Goal: Information Seeking & Learning: Learn about a topic

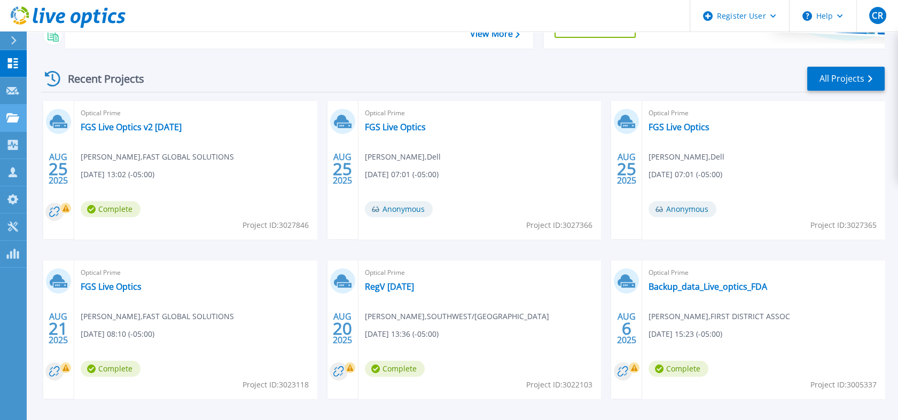
scroll to position [98, 0]
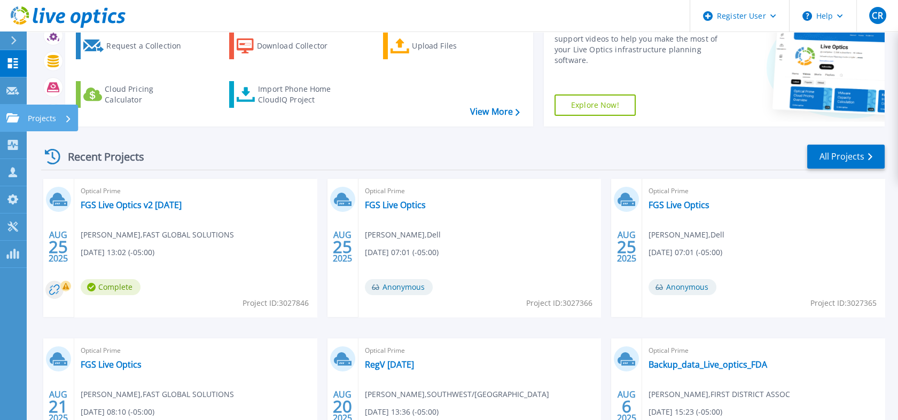
click at [7, 124] on link "Projects Projects" at bounding box center [13, 118] width 27 height 27
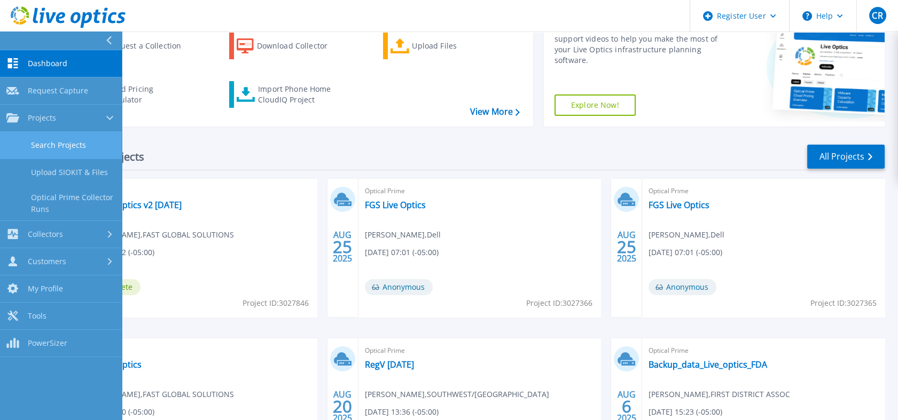
click at [32, 143] on link "Search Projects" at bounding box center [61, 145] width 122 height 27
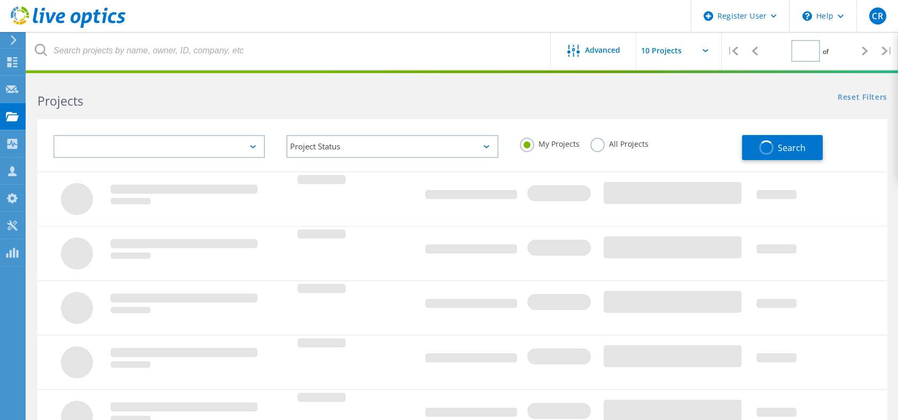
type input "1"
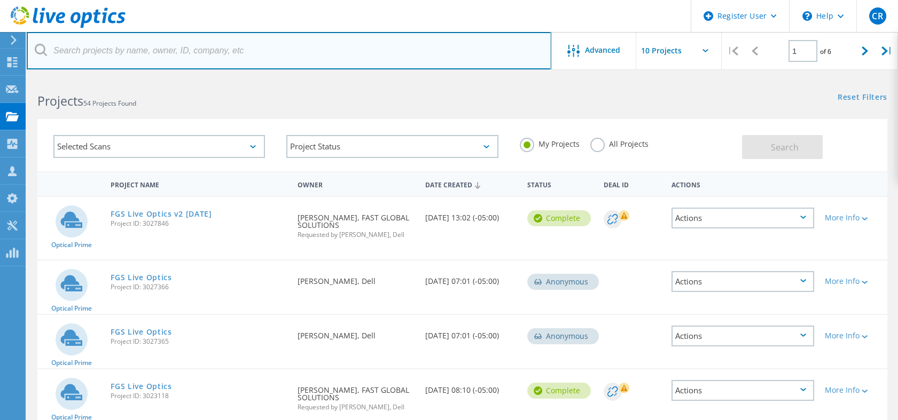
drag, startPoint x: 212, startPoint y: 36, endPoint x: 216, endPoint y: 51, distance: 15.7
click at [212, 36] on input "text" at bounding box center [289, 50] width 525 height 37
click at [216, 51] on input "text" at bounding box center [289, 50] width 525 height 37
paste input "ghamner@lvcinc.com"
type input "ghamner@lvcinc.com"
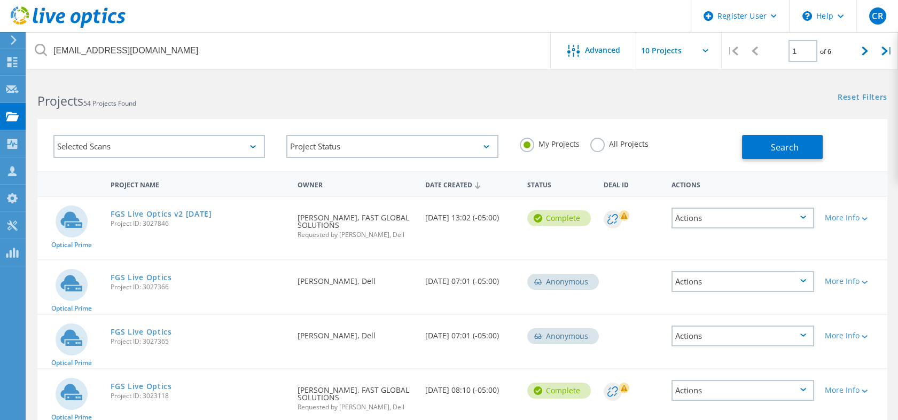
click at [635, 144] on label "All Projects" at bounding box center [619, 143] width 58 height 10
click at [0, 0] on input "All Projects" at bounding box center [0, 0] width 0 height 0
click at [769, 141] on button "Search" at bounding box center [782, 147] width 81 height 24
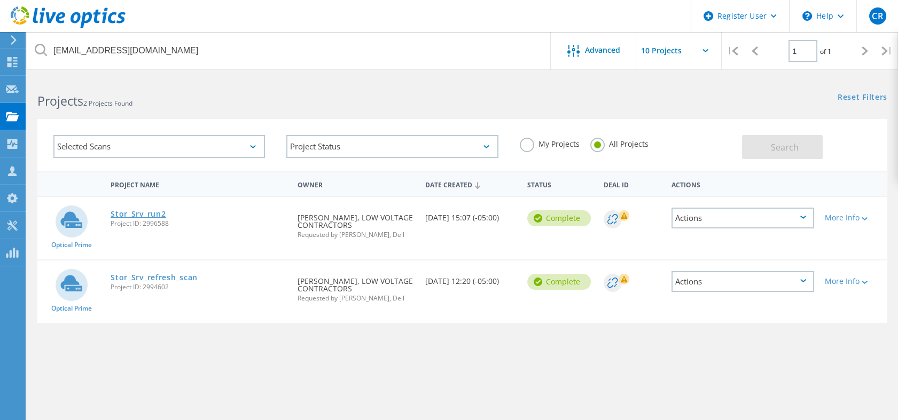
click at [124, 210] on link "Stor_Srv_run2" at bounding box center [138, 213] width 55 height 7
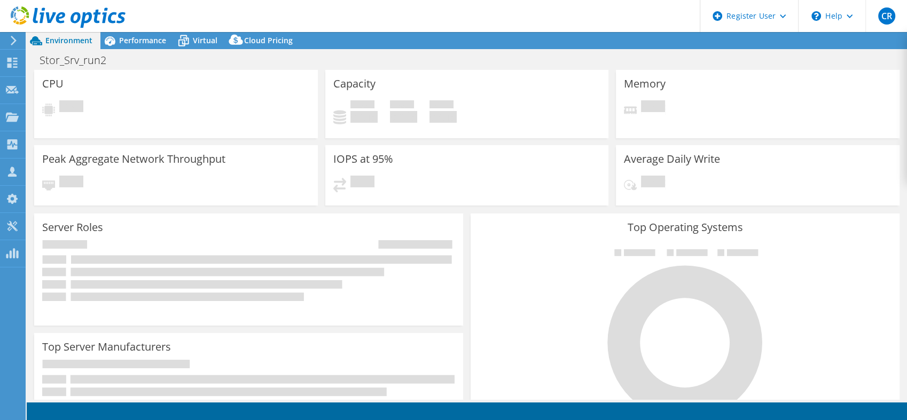
select select "USD"
select select "USWest"
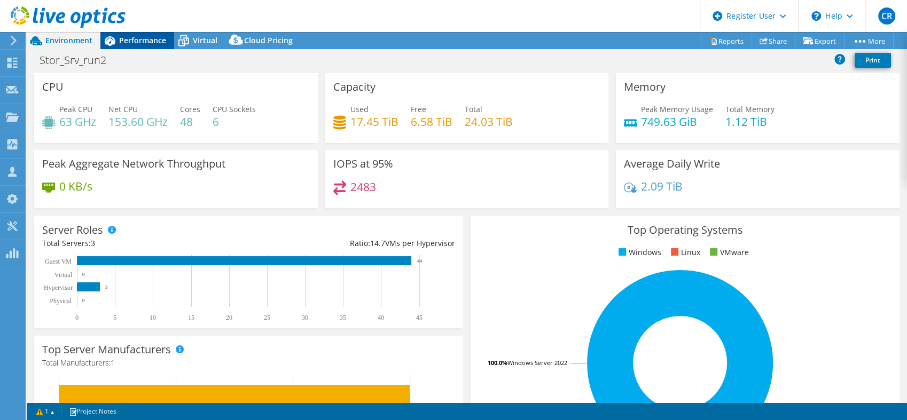
click at [132, 38] on span "Performance" at bounding box center [142, 40] width 47 height 10
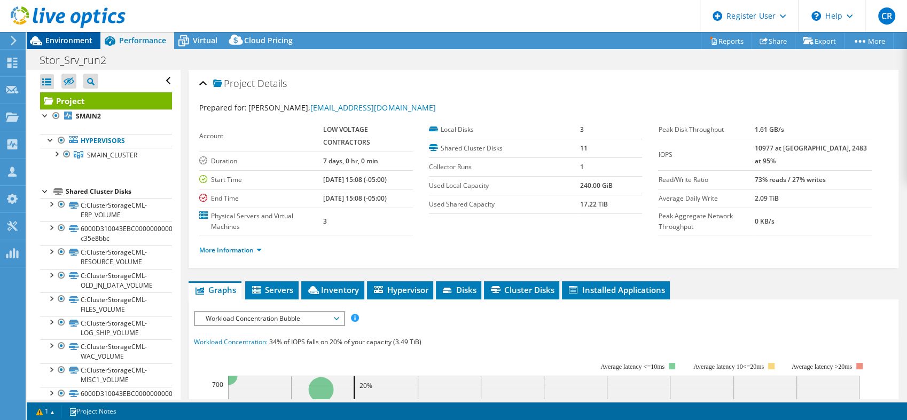
click at [48, 43] on span "Environment" at bounding box center [68, 40] width 47 height 10
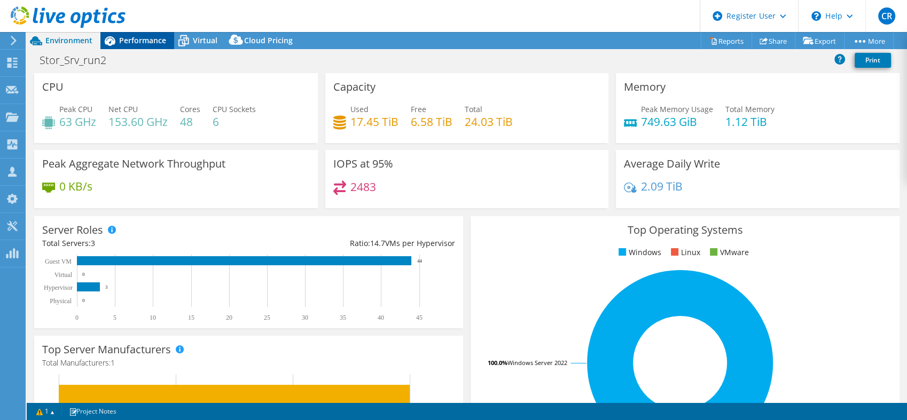
click at [129, 43] on span "Performance" at bounding box center [142, 40] width 47 height 10
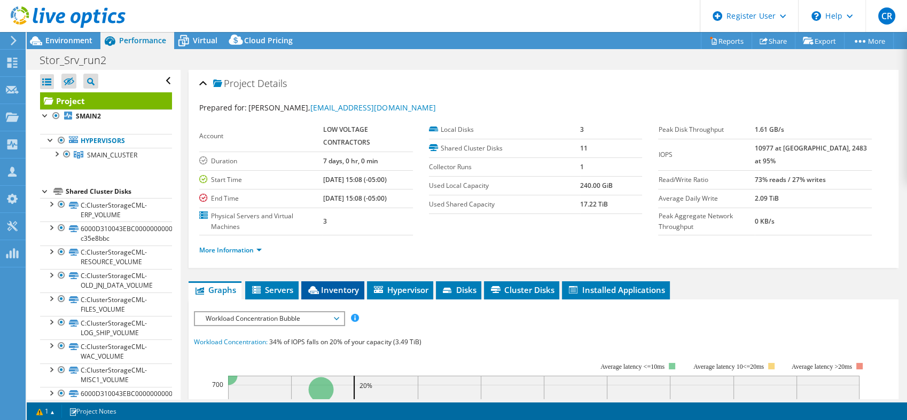
click at [347, 291] on span "Inventory" at bounding box center [333, 290] width 52 height 11
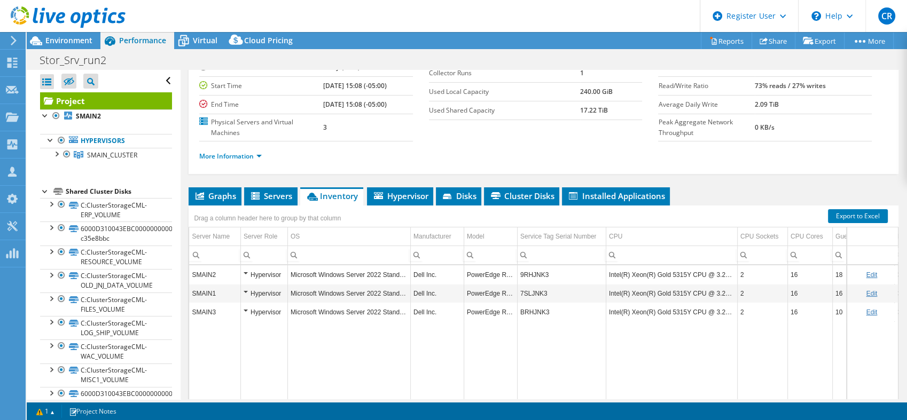
scroll to position [167, 0]
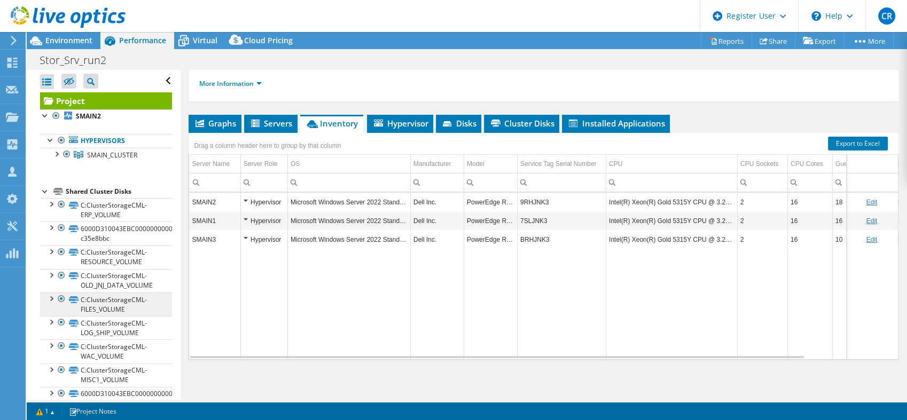
click at [364, 380] on div "Graphs Servers Inventory Hypervisor Disks Cluster Disks Installed Applications …" at bounding box center [544, 248] width 710 height 267
click at [76, 42] on span "Environment" at bounding box center [68, 40] width 47 height 10
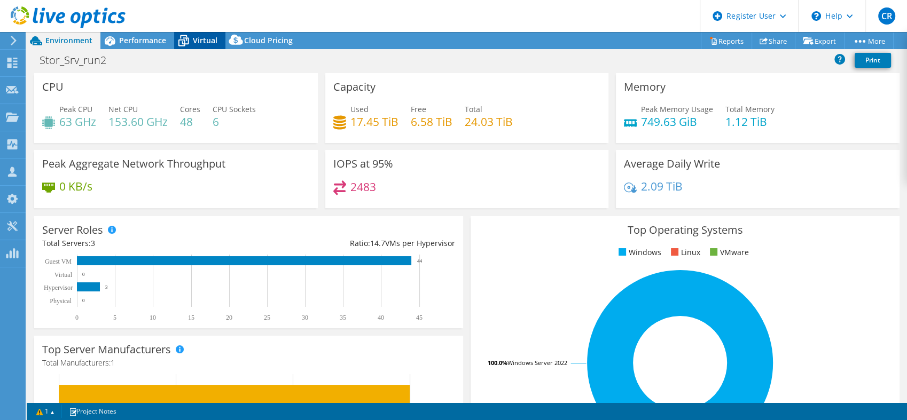
click at [179, 43] on icon at bounding box center [183, 41] width 19 height 19
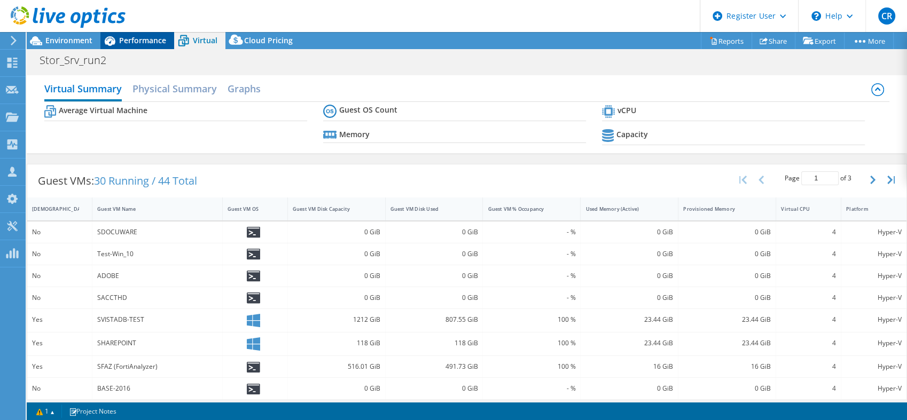
click at [148, 47] on div "Performance" at bounding box center [137, 40] width 74 height 17
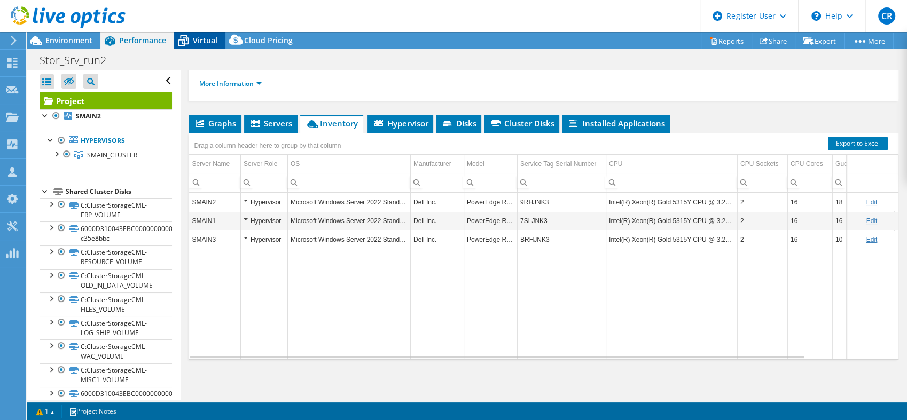
click at [212, 47] on div "Virtual" at bounding box center [199, 40] width 51 height 17
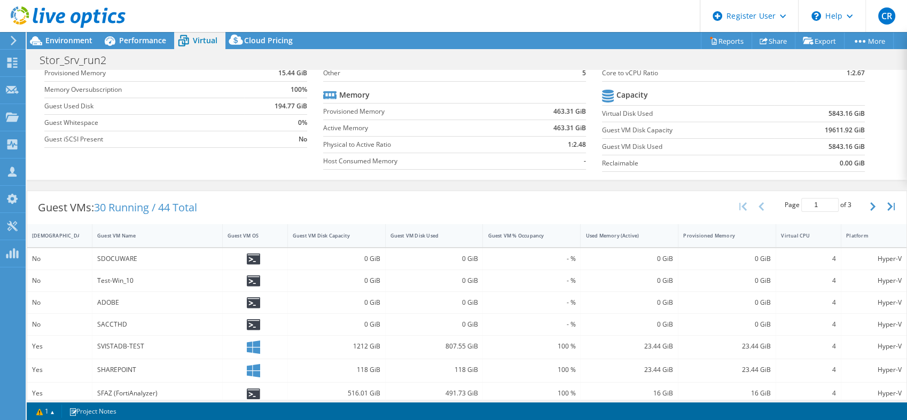
scroll to position [0, 0]
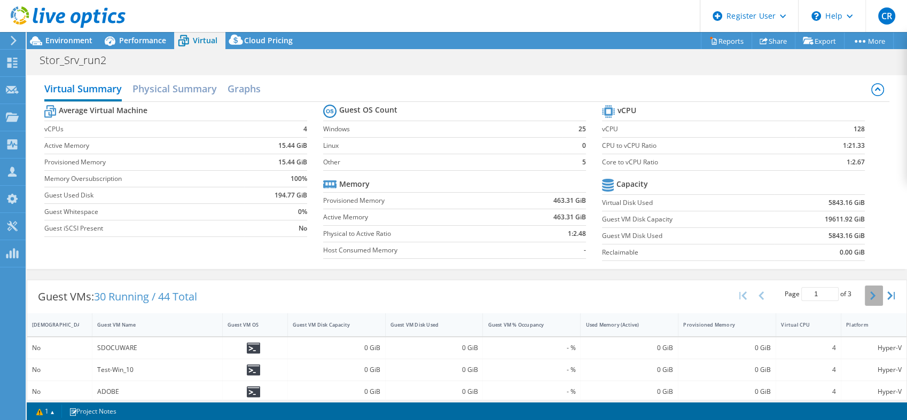
click at [865, 293] on button "button" at bounding box center [874, 296] width 18 height 20
click at [870, 298] on icon "button" at bounding box center [872, 296] width 5 height 9
type input "3"
